Goal: Task Accomplishment & Management: Manage account settings

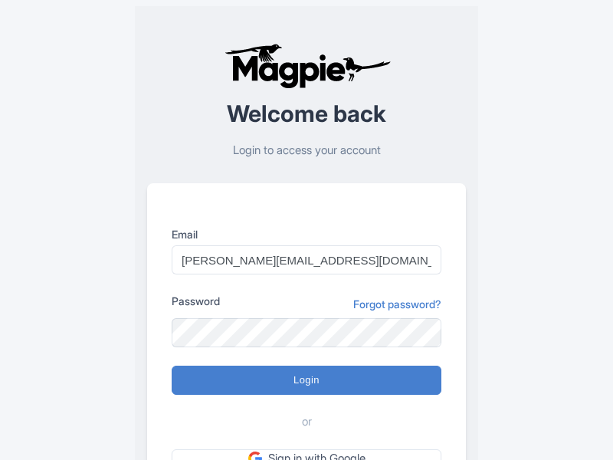
type input "Logging in..."
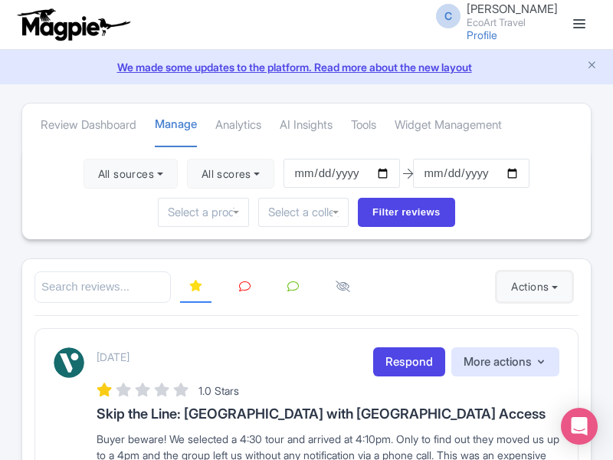
click at [531, 286] on button "Actions" at bounding box center [534, 286] width 76 height 31
click at [0, 0] on link "Import new reviews" at bounding box center [0, 0] width 0 height 0
